Goal: Book appointment/travel/reservation

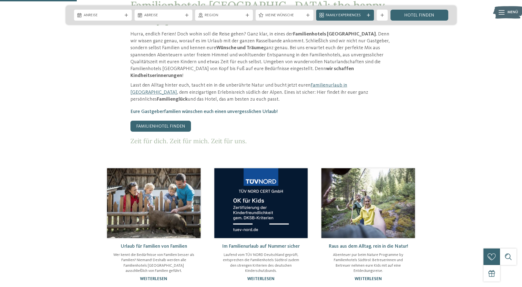
scroll to position [303, 0]
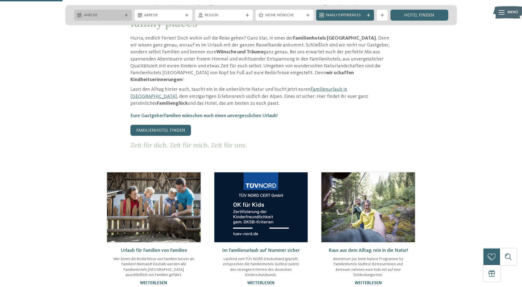
click at [115, 13] on div "Anreise" at bounding box center [102, 15] width 41 height 6
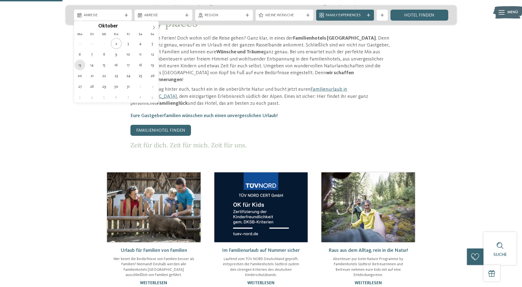
type div "13.10.2025"
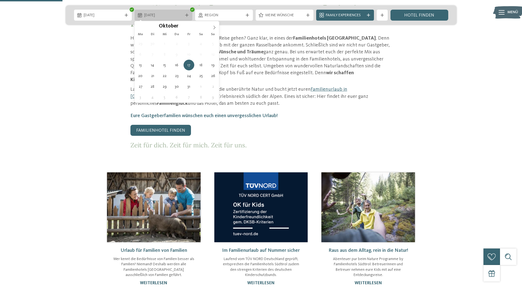
click at [156, 10] on div "17.10.2025" at bounding box center [164, 15] width 58 height 11
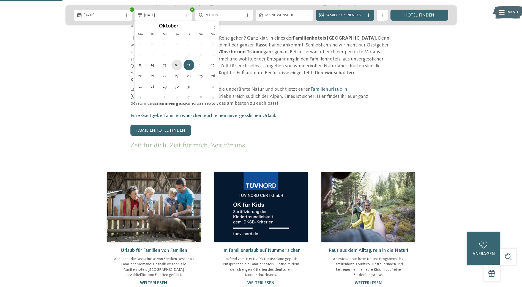
type div "16.10.2025"
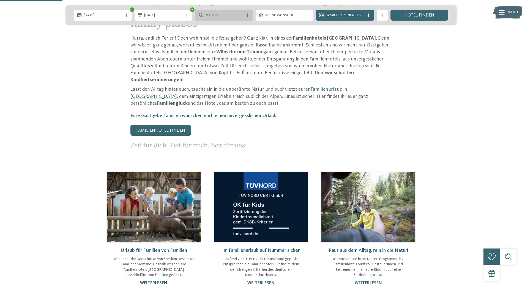
click at [225, 17] on span "Region" at bounding box center [224, 16] width 39 height 6
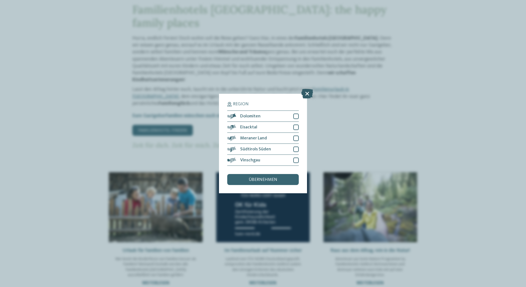
click at [308, 92] on icon at bounding box center [308, 94] width 12 height 10
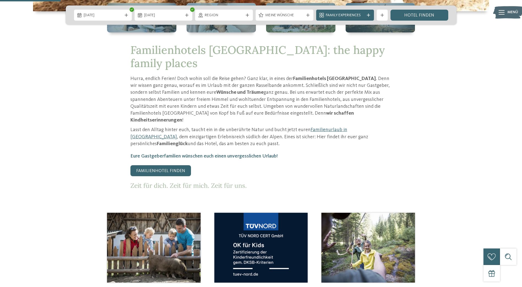
scroll to position [220, 0]
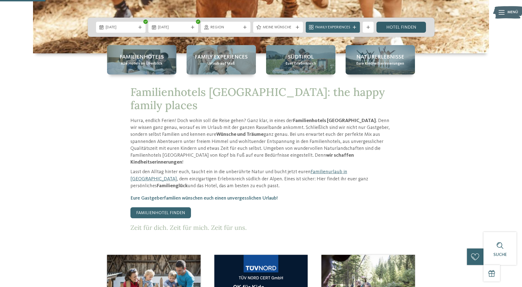
click at [415, 30] on link "Hotel finden" at bounding box center [402, 27] width 50 height 11
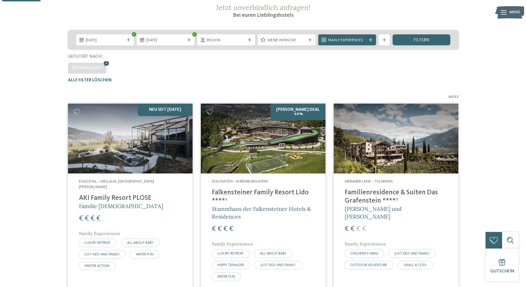
scroll to position [45, 0]
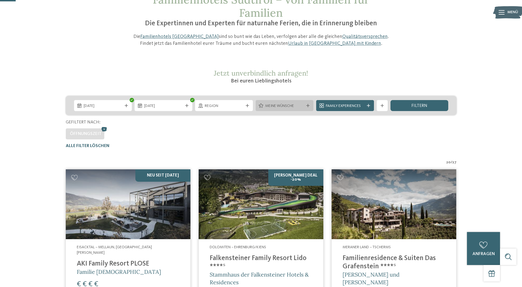
click at [294, 102] on div "Meine Wünsche" at bounding box center [285, 105] width 58 height 11
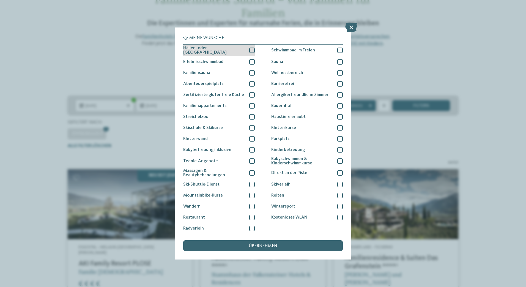
click at [251, 51] on div at bounding box center [252, 51] width 6 height 6
click at [251, 49] on icon at bounding box center [253, 50] width 4 height 3
click at [252, 60] on div at bounding box center [252, 62] width 6 height 6
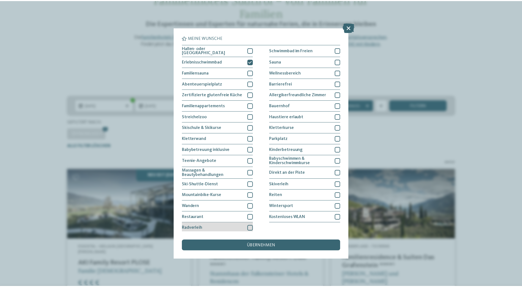
scroll to position [1, 0]
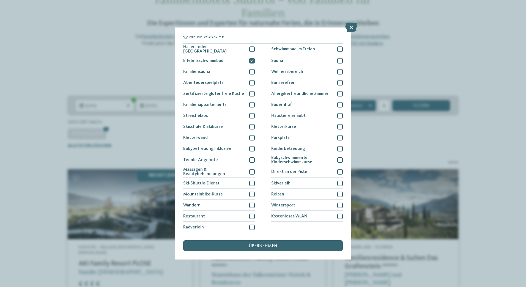
click at [274, 250] on div "übernehmen" at bounding box center [263, 246] width 160 height 11
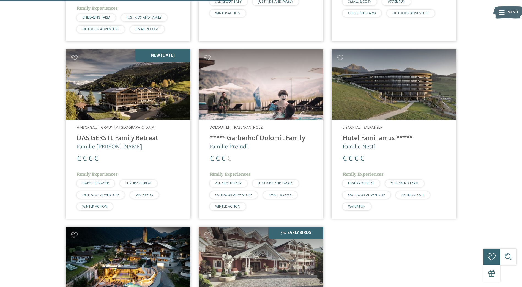
scroll to position [346, 0]
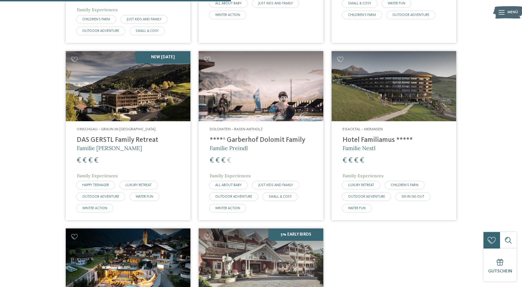
click at [149, 136] on h4 "DAS GERSTL Family Retreat" at bounding box center [128, 140] width 103 height 8
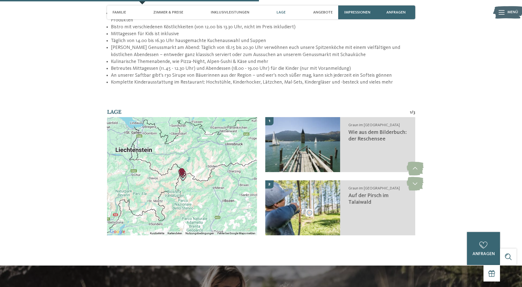
scroll to position [909, 0]
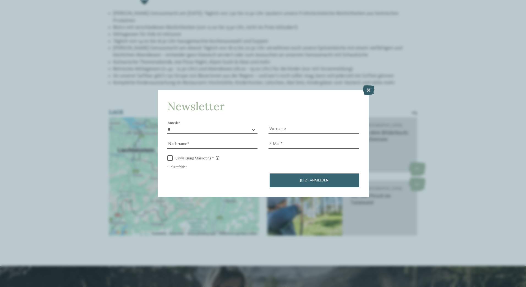
click at [370, 89] on icon at bounding box center [369, 90] width 12 height 10
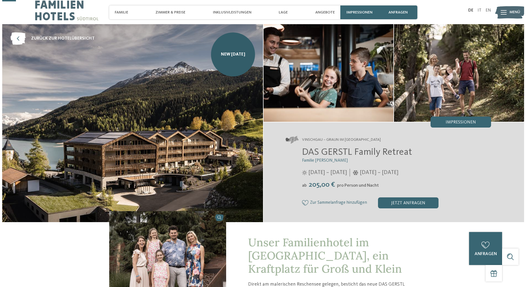
scroll to position [0, 0]
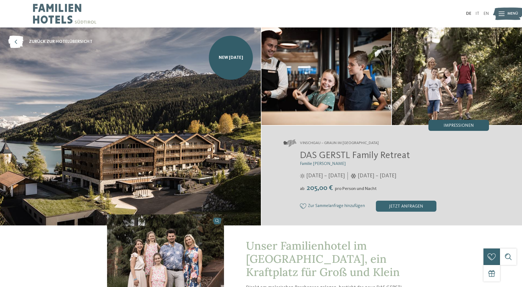
click at [459, 123] on div "Impressionen" at bounding box center [459, 125] width 61 height 11
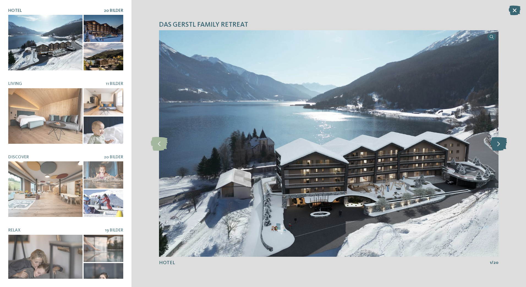
click at [501, 145] on icon at bounding box center [499, 144] width 17 height 14
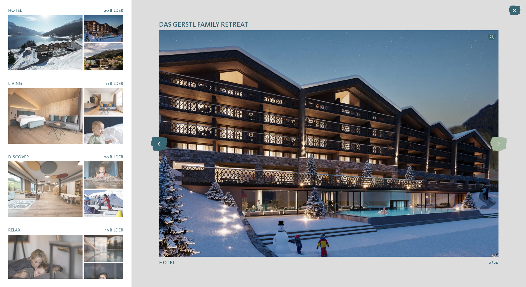
click at [159, 149] on icon at bounding box center [159, 144] width 17 height 14
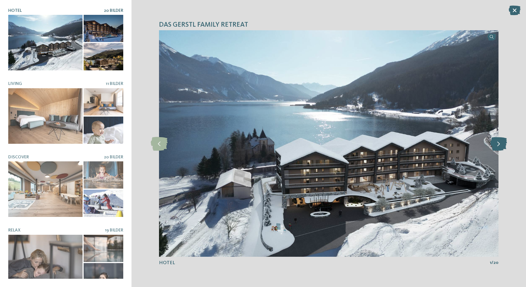
click at [497, 143] on icon at bounding box center [499, 144] width 17 height 14
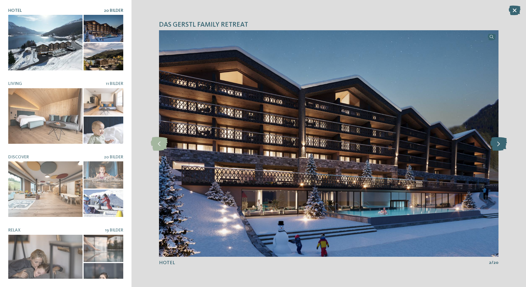
click at [502, 144] on icon at bounding box center [499, 144] width 17 height 14
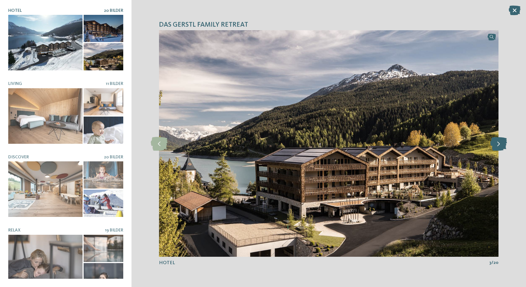
click at [502, 144] on icon at bounding box center [499, 144] width 17 height 14
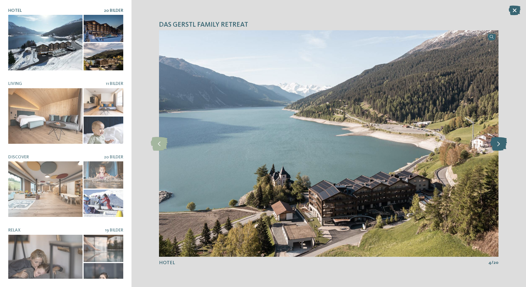
click at [502, 144] on icon at bounding box center [499, 144] width 17 height 14
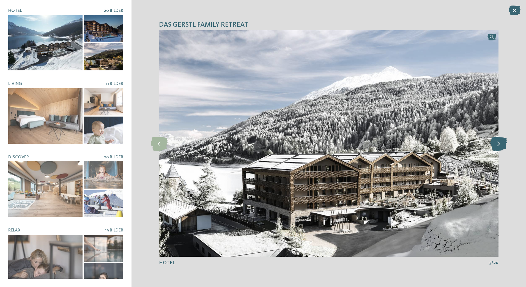
click at [502, 144] on icon at bounding box center [499, 144] width 17 height 14
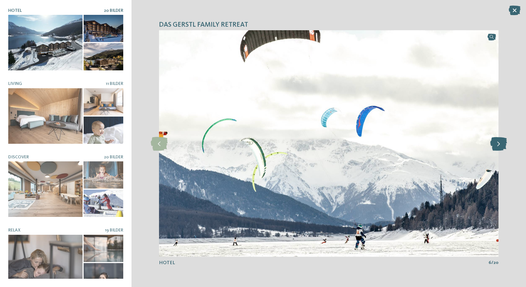
click at [502, 144] on icon at bounding box center [499, 144] width 17 height 14
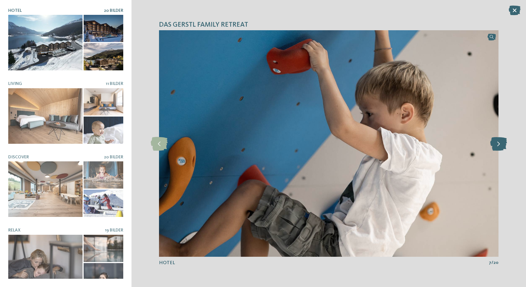
click at [502, 144] on icon at bounding box center [499, 144] width 17 height 14
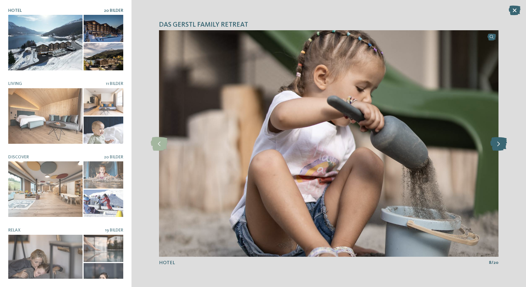
click at [502, 144] on icon at bounding box center [499, 144] width 17 height 14
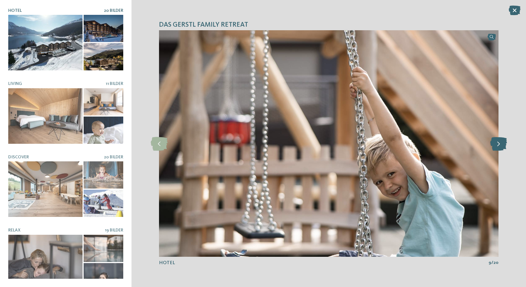
click at [502, 144] on icon at bounding box center [499, 144] width 17 height 14
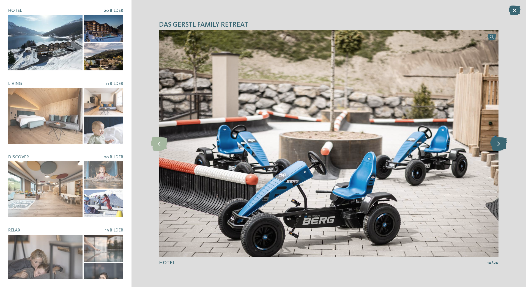
click at [501, 144] on icon at bounding box center [499, 144] width 17 height 14
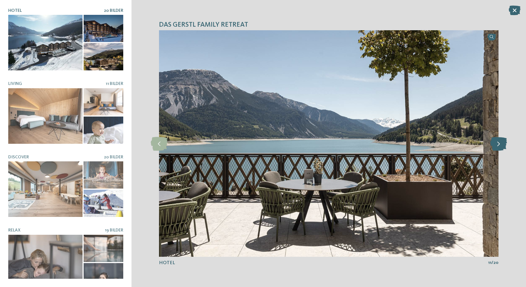
click at [501, 144] on icon at bounding box center [499, 144] width 17 height 14
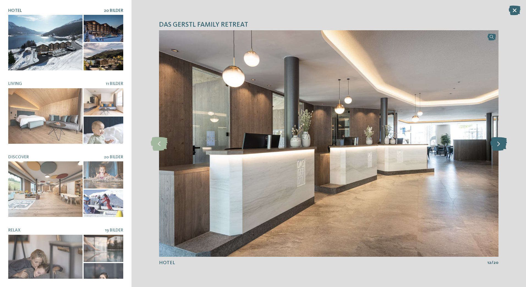
click at [501, 144] on icon at bounding box center [499, 144] width 17 height 14
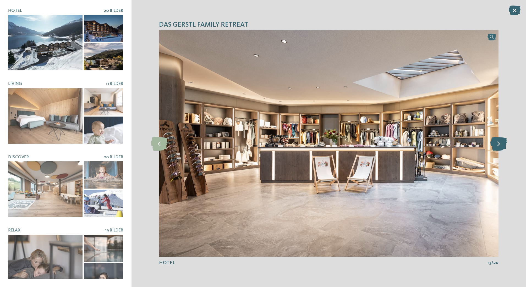
click at [501, 144] on icon at bounding box center [499, 144] width 17 height 14
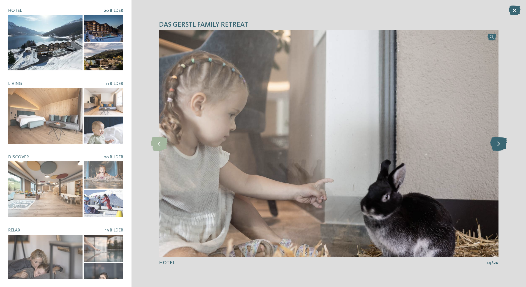
click at [501, 144] on icon at bounding box center [499, 144] width 17 height 14
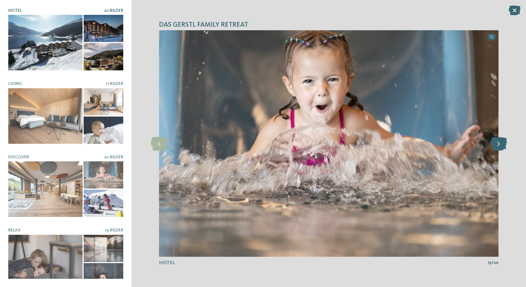
click at [501, 144] on icon at bounding box center [499, 144] width 17 height 14
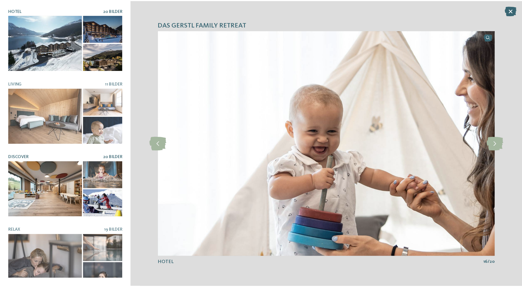
scroll to position [28, 0]
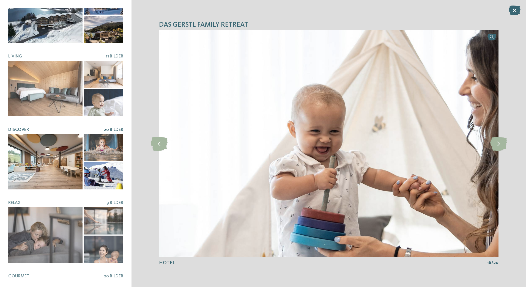
click at [42, 148] on div at bounding box center [45, 162] width 74 height 56
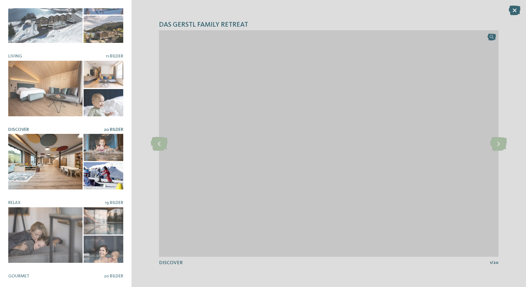
click at [105, 142] on div at bounding box center [104, 147] width 40 height 27
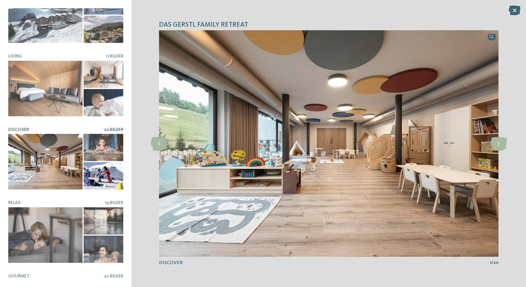
click at [109, 174] on div at bounding box center [104, 175] width 40 height 27
click at [504, 143] on icon at bounding box center [499, 144] width 17 height 14
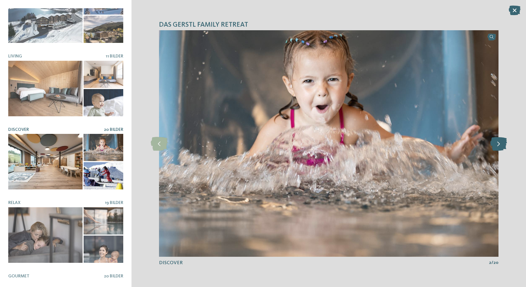
click at [496, 146] on icon at bounding box center [499, 144] width 17 height 14
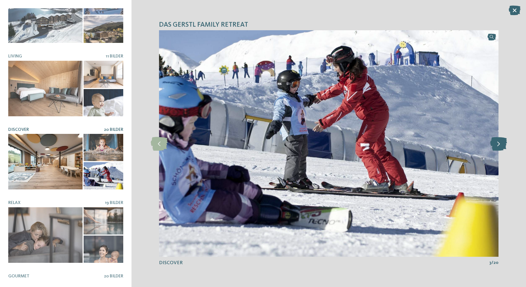
click at [496, 146] on icon at bounding box center [499, 144] width 17 height 14
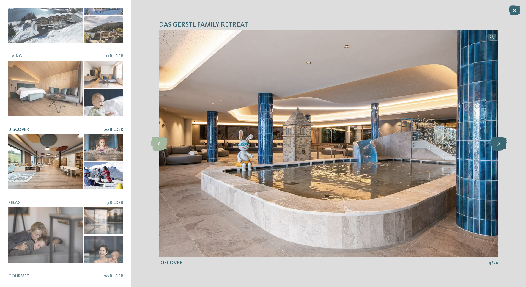
click at [496, 146] on icon at bounding box center [499, 144] width 17 height 14
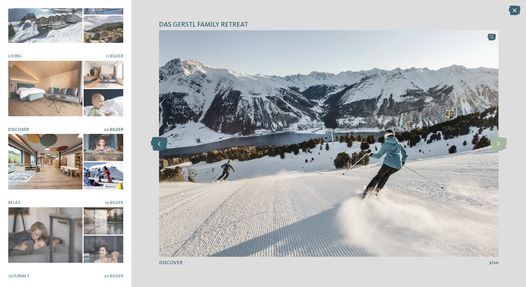
click at [164, 143] on icon at bounding box center [159, 144] width 17 height 14
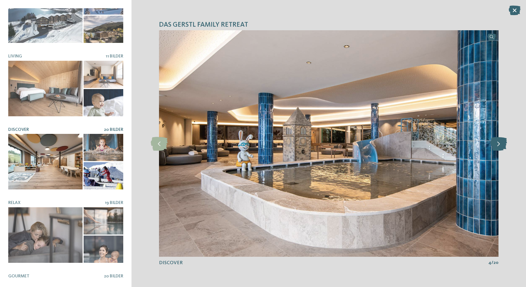
click at [499, 145] on icon at bounding box center [499, 144] width 17 height 14
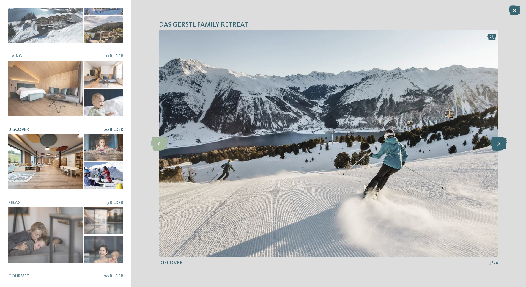
click at [501, 146] on icon at bounding box center [499, 144] width 17 height 14
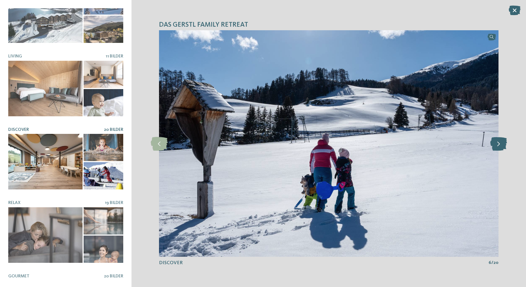
click at [501, 146] on icon at bounding box center [499, 144] width 17 height 14
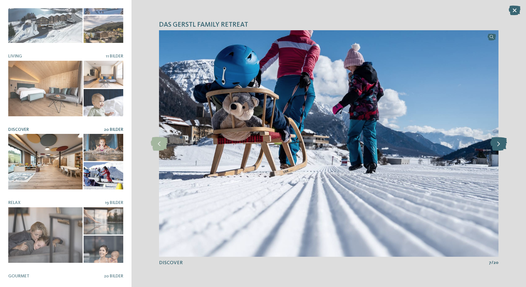
click at [501, 146] on icon at bounding box center [499, 144] width 17 height 14
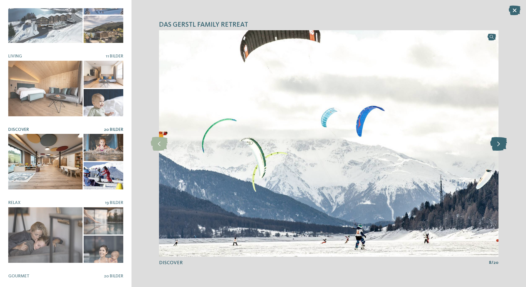
click at [501, 146] on icon at bounding box center [499, 144] width 17 height 14
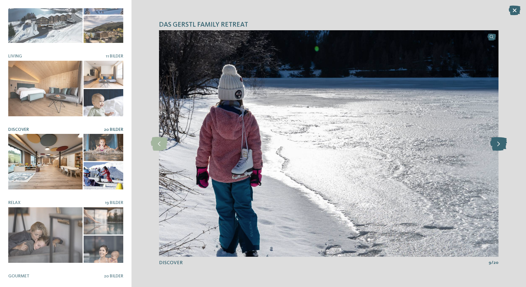
click at [501, 146] on icon at bounding box center [499, 144] width 17 height 14
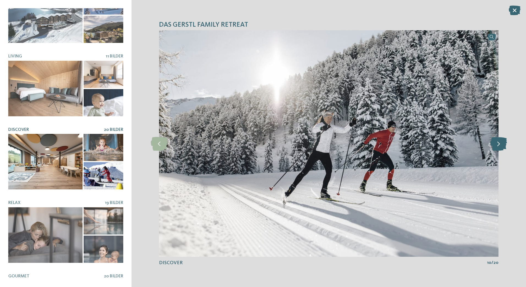
click at [501, 146] on icon at bounding box center [499, 144] width 17 height 14
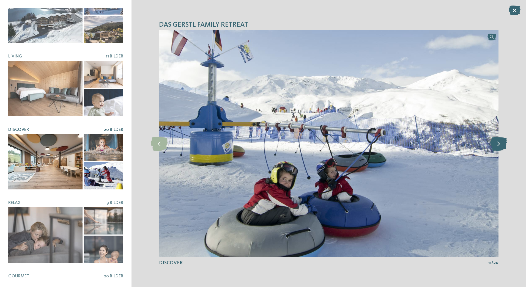
click at [501, 146] on icon at bounding box center [499, 144] width 17 height 14
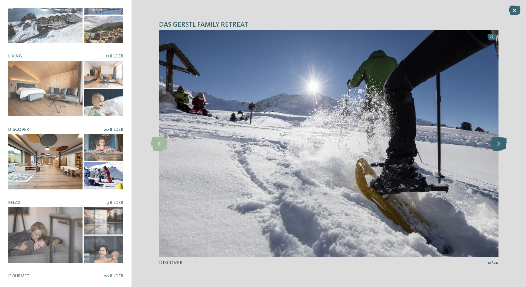
click at [501, 146] on icon at bounding box center [499, 144] width 17 height 14
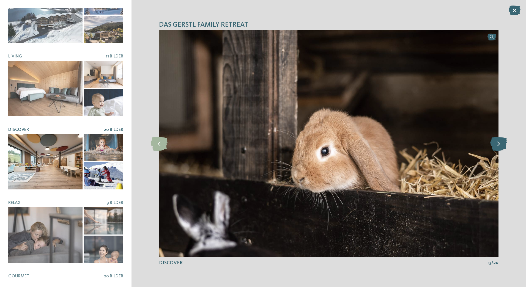
click at [501, 146] on icon at bounding box center [499, 144] width 17 height 14
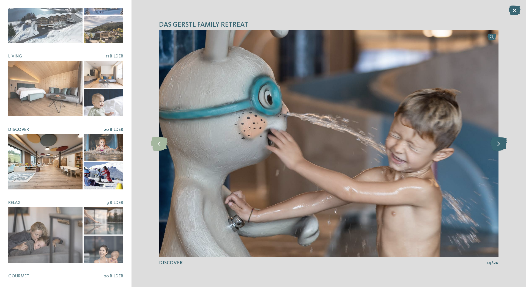
click at [501, 146] on icon at bounding box center [499, 144] width 17 height 14
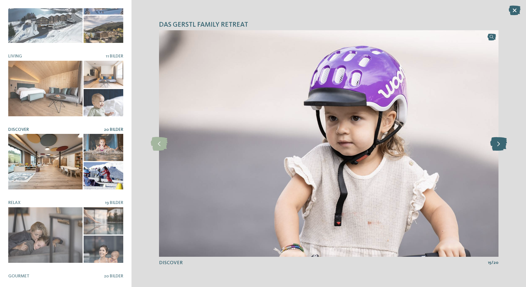
click at [501, 146] on icon at bounding box center [499, 144] width 17 height 14
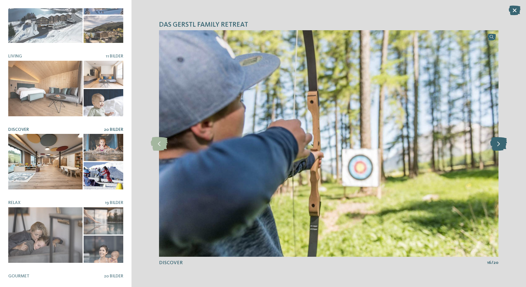
click at [501, 146] on icon at bounding box center [499, 144] width 17 height 14
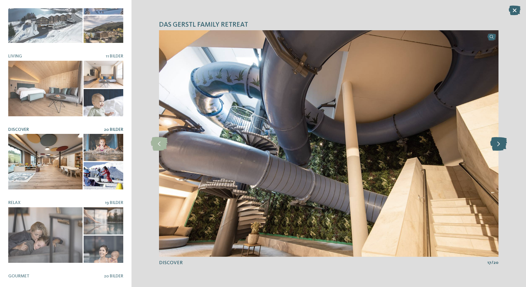
click at [501, 146] on icon at bounding box center [499, 144] width 17 height 14
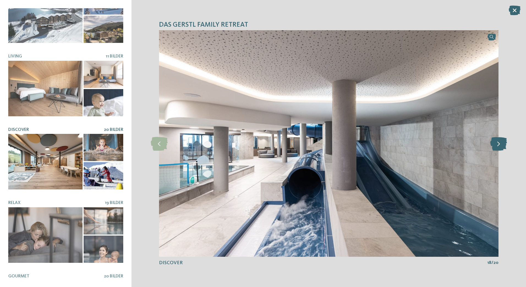
click at [502, 146] on icon at bounding box center [499, 144] width 17 height 14
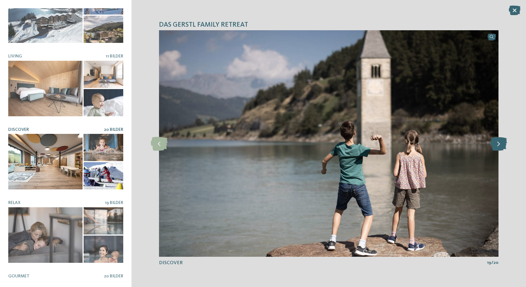
click at [503, 147] on icon at bounding box center [499, 144] width 17 height 14
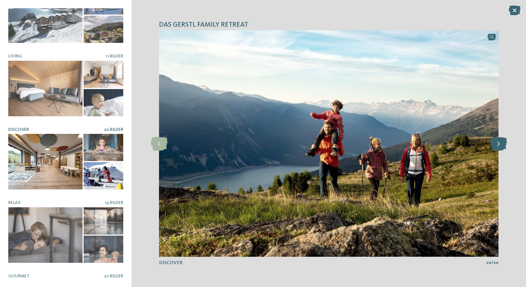
click at [504, 147] on icon at bounding box center [499, 144] width 17 height 14
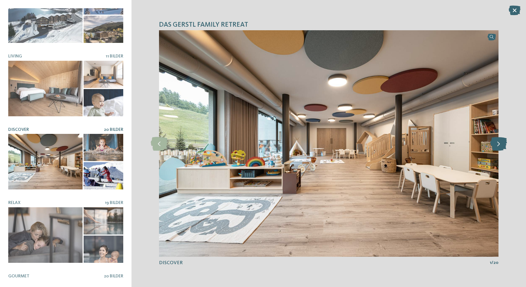
click at [504, 147] on icon at bounding box center [499, 144] width 17 height 14
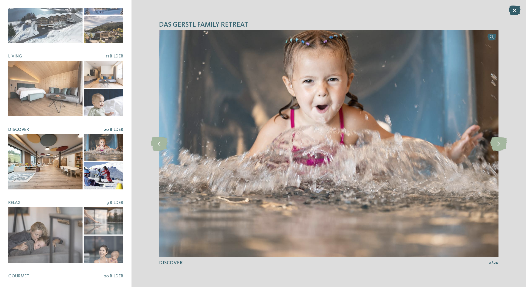
click at [516, 6] on icon at bounding box center [515, 11] width 12 height 10
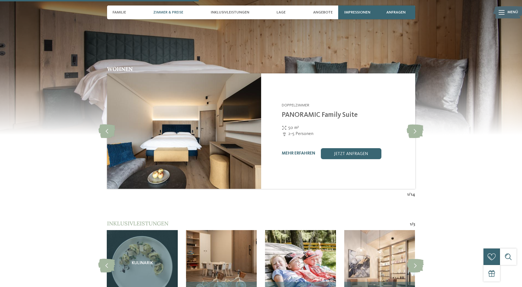
scroll to position [688, 0]
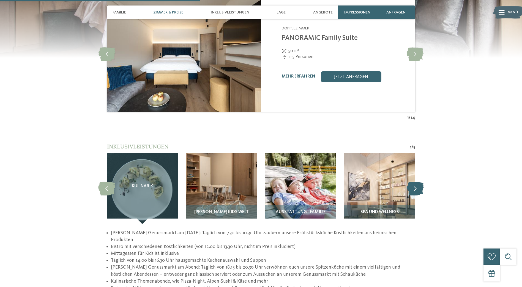
click at [413, 182] on icon at bounding box center [415, 189] width 17 height 14
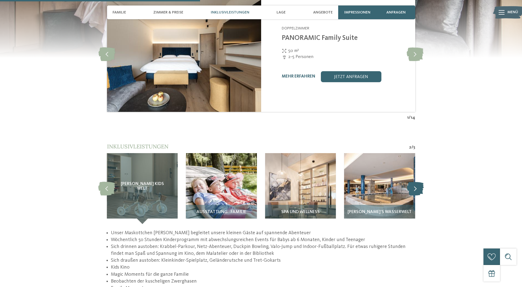
click at [417, 182] on icon at bounding box center [415, 189] width 17 height 14
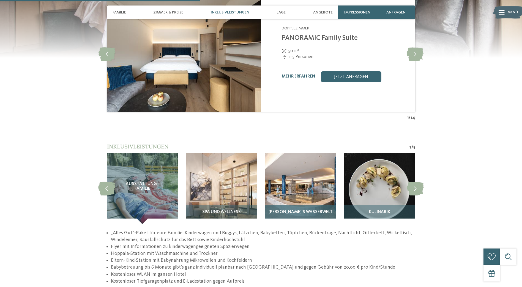
click at [300, 176] on img at bounding box center [300, 188] width 71 height 71
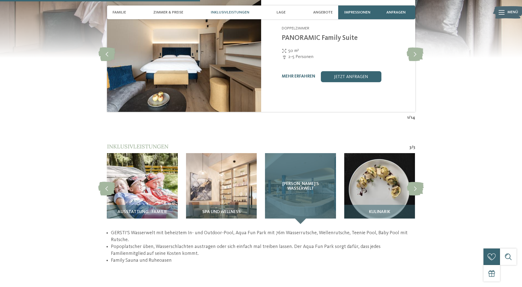
click at [312, 194] on div "GERSTI‘S Wasserwelt" at bounding box center [300, 188] width 71 height 71
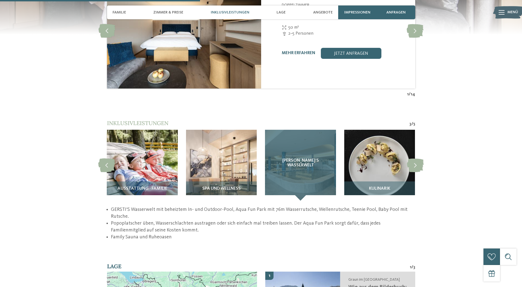
scroll to position [743, 0]
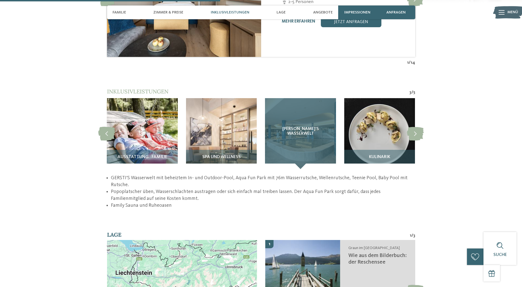
click at [298, 120] on div "GERSTI‘S Wasserwelt" at bounding box center [300, 133] width 71 height 71
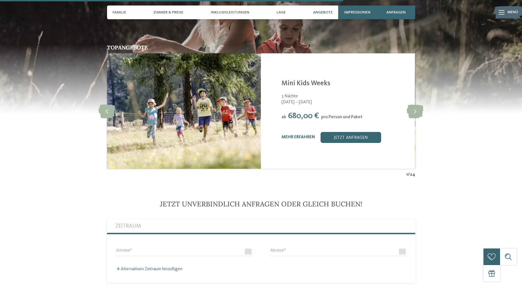
scroll to position [1322, 0]
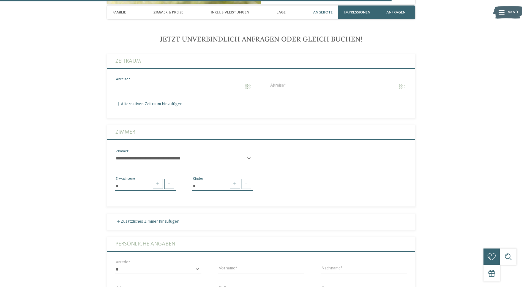
click at [138, 82] on input "Anreise" at bounding box center [184, 86] width 138 height 9
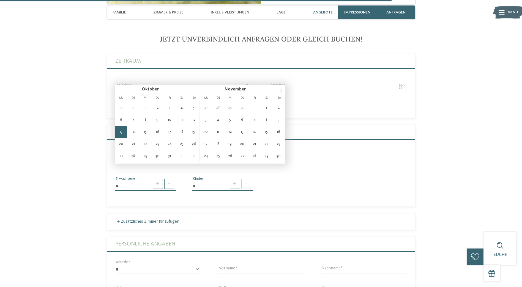
type input "**********"
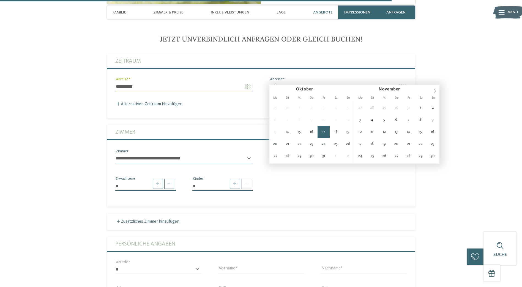
type input "**********"
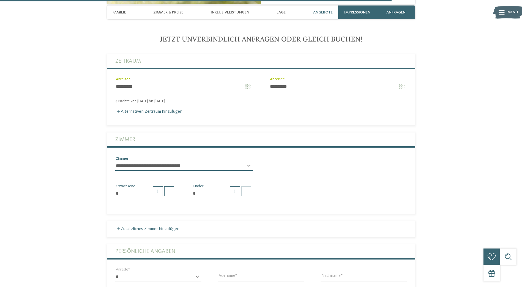
click at [217, 162] on select "**********" at bounding box center [184, 166] width 138 height 9
click at [206, 162] on select "**********" at bounding box center [184, 166] width 138 height 9
select select "*****"
click at [115, 162] on select "**********" at bounding box center [184, 166] width 138 height 9
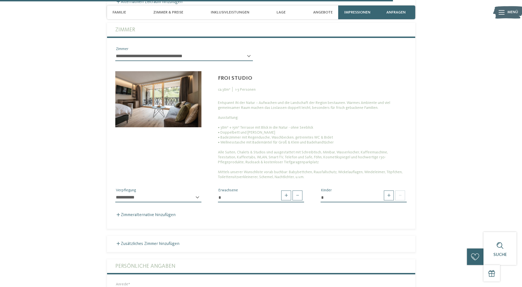
scroll to position [1432, 0]
click at [295, 191] on span at bounding box center [298, 196] width 10 height 10
type input "*"
click at [187, 193] on select "**********" at bounding box center [158, 197] width 86 height 9
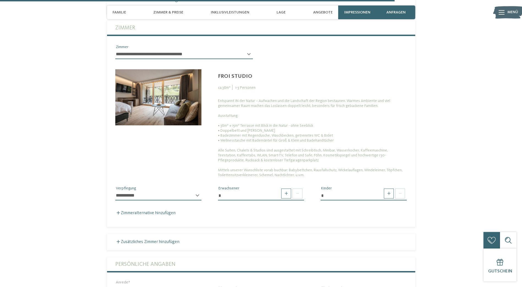
scroll to position [1459, 0]
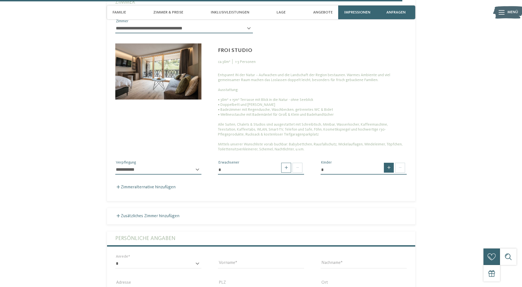
click at [387, 163] on span at bounding box center [389, 168] width 10 height 10
type input "*"
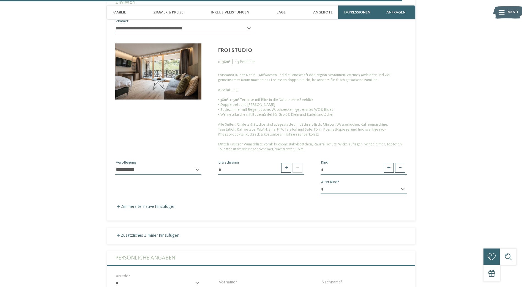
click at [350, 185] on select "* * * * * * * * * * * ** ** ** ** ** ** ** **" at bounding box center [364, 189] width 86 height 9
select select "*"
click at [321, 185] on select "* * * * * * * * * * * ** ** ** ** ** ** ** **" at bounding box center [364, 189] width 86 height 9
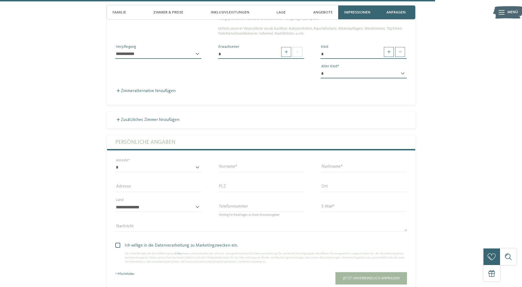
scroll to position [1597, 0]
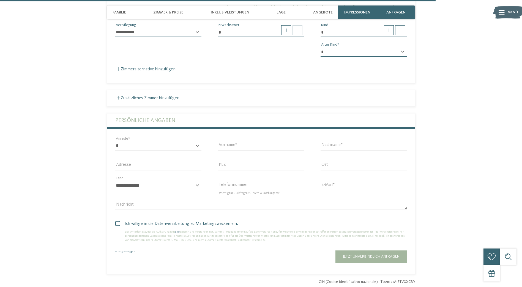
click at [168, 67] on label "Zimmeralternative hinzufügen" at bounding box center [145, 69] width 60 height 4
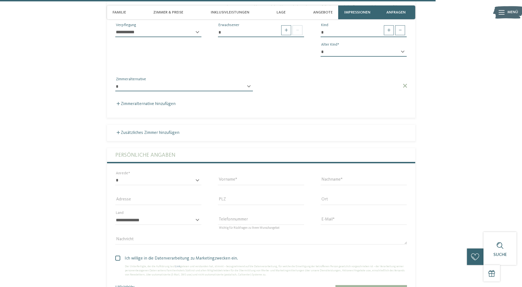
click at [202, 88] on div "**********" at bounding box center [184, 89] width 138 height 14
click at [216, 84] on select "**********" at bounding box center [184, 86] width 138 height 9
select select "*****"
click at [115, 82] on select "**********" at bounding box center [184, 86] width 138 height 9
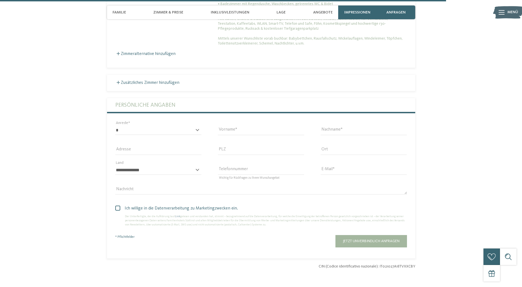
scroll to position [1762, 0]
click at [187, 125] on select "* **** **** ******* ******" at bounding box center [158, 129] width 86 height 9
select select "*"
click at [115, 125] on select "* **** **** ******* ******" at bounding box center [158, 129] width 86 height 9
click at [244, 125] on input "Vorname" at bounding box center [261, 129] width 86 height 9
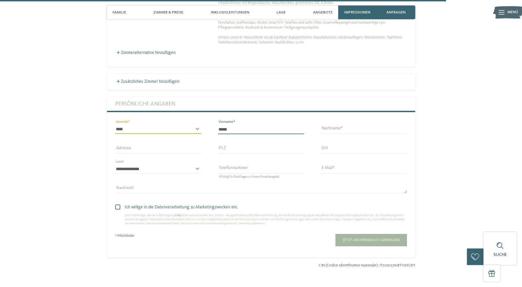
type input "*****"
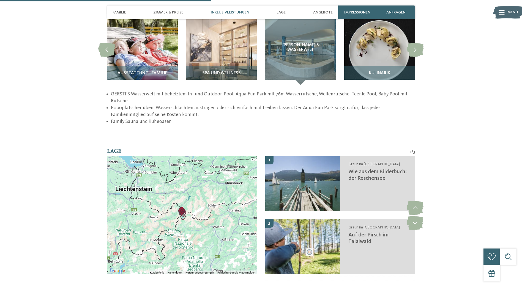
scroll to position [826, 0]
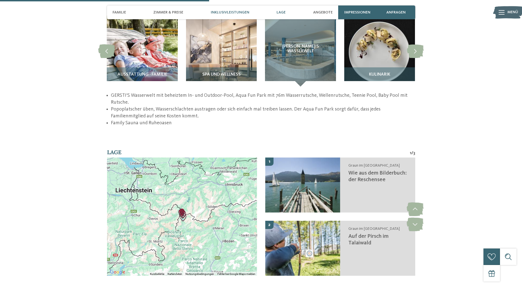
type input "******"
click at [284, 12] on span "Lage" at bounding box center [281, 12] width 9 height 5
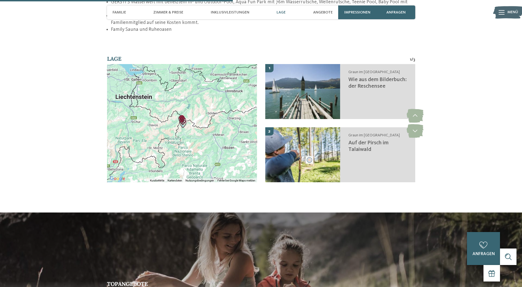
click at [164, 125] on div at bounding box center [182, 123] width 150 height 118
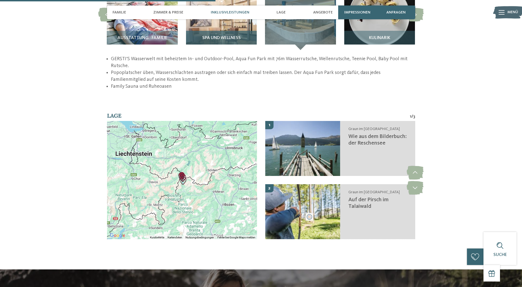
scroll to position [851, 0]
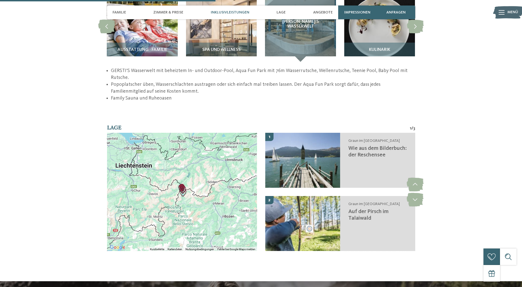
click at [203, 137] on div at bounding box center [182, 192] width 150 height 118
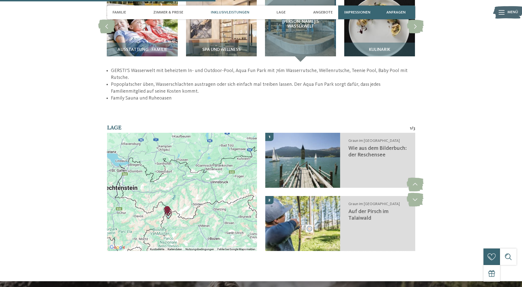
drag, startPoint x: 164, startPoint y: 170, endPoint x: 149, endPoint y: 191, distance: 25.7
click at [149, 191] on div at bounding box center [182, 192] width 150 height 118
click at [191, 225] on div at bounding box center [182, 192] width 150 height 118
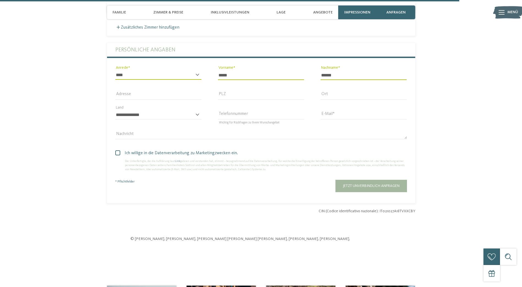
scroll to position [1815, 0]
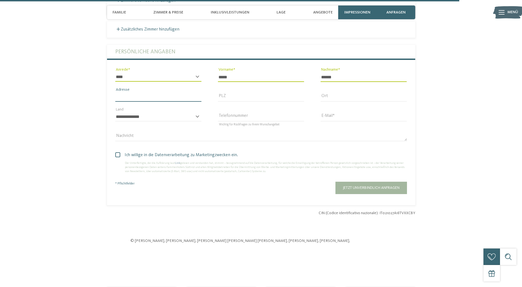
click at [162, 93] on input "Adresse" at bounding box center [158, 97] width 86 height 9
type input "**********"
type input "*****"
type input "******"
select select "**"
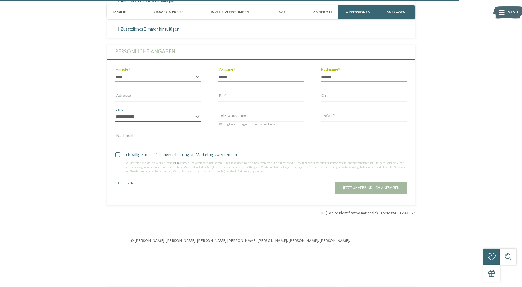
type input "**********"
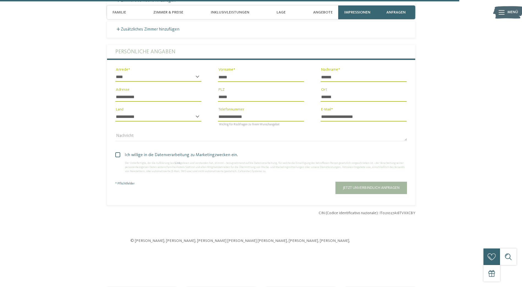
click at [139, 152] on span "Ich willige in die Datenverarbeitung zu Marketingzwecken ein." at bounding box center [264, 155] width 288 height 7
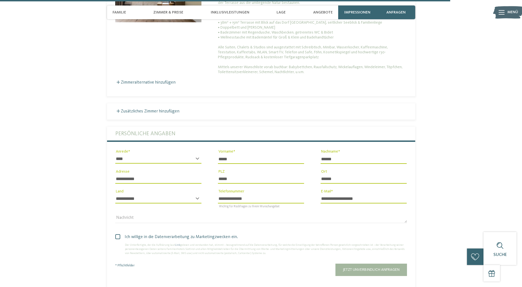
scroll to position [1732, 0]
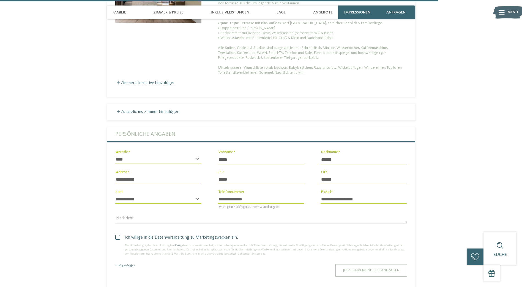
click at [367, 269] on span "Jetzt unverbindlich anfragen" at bounding box center [371, 271] width 57 height 4
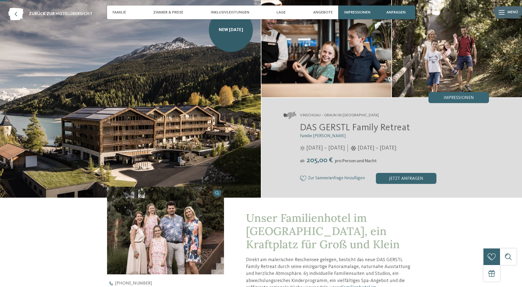
scroll to position [28, 0]
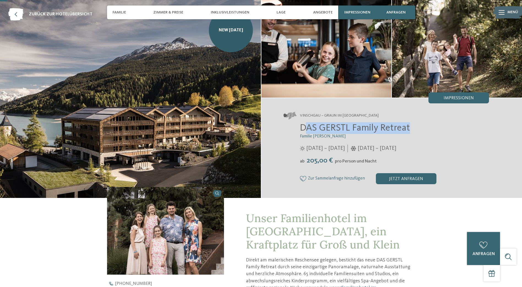
drag, startPoint x: 305, startPoint y: 127, endPoint x: 415, endPoint y: 123, distance: 110.2
click at [415, 123] on h2 "DAS GERSTL Family Retreat" at bounding box center [394, 129] width 189 height 12
copy span "AS GERSTL Family Retreat"
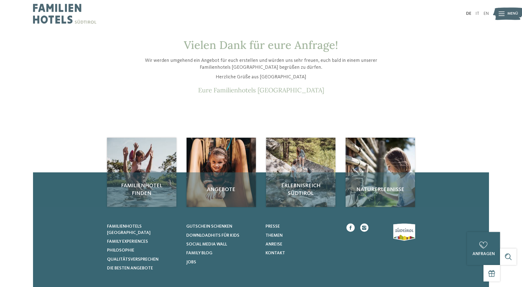
click at [56, 12] on img at bounding box center [64, 14] width 63 height 28
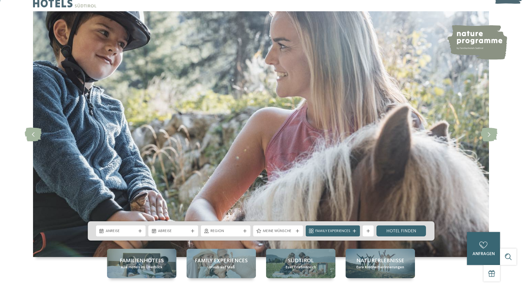
scroll to position [165, 0]
